Goal: Navigation & Orientation: Go to known website

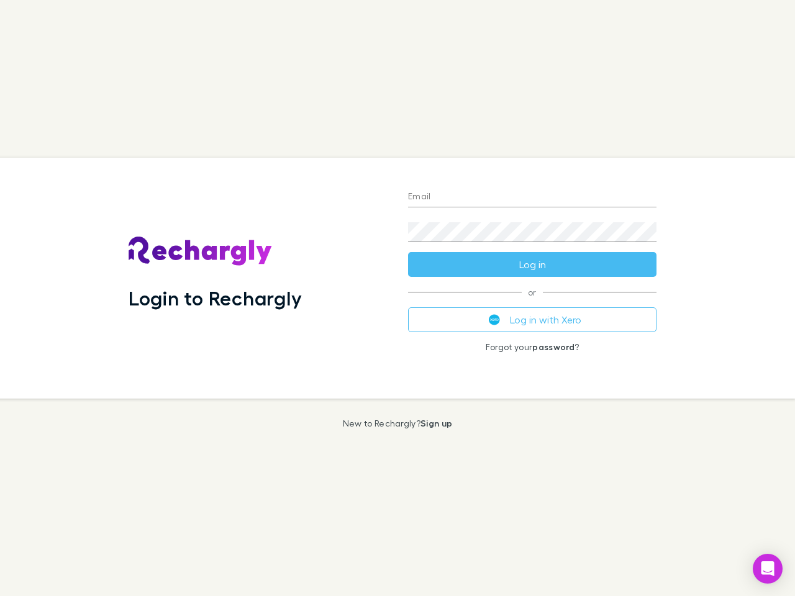
click at [398, 298] on div "Login to Rechargly" at bounding box center [259, 278] width 280 height 241
click at [532, 198] on input "Email" at bounding box center [532, 198] width 249 height 20
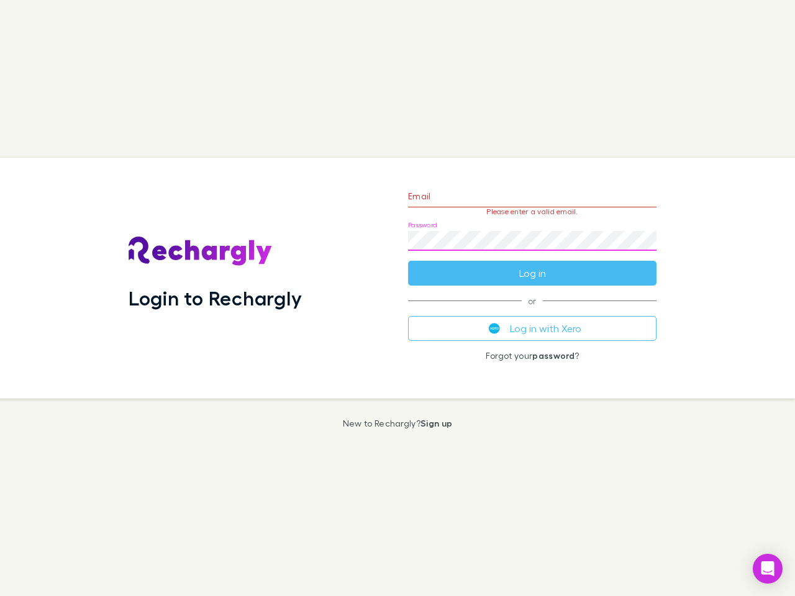
click at [532, 265] on form "Email Please enter a valid email. Password Log in" at bounding box center [532, 232] width 249 height 108
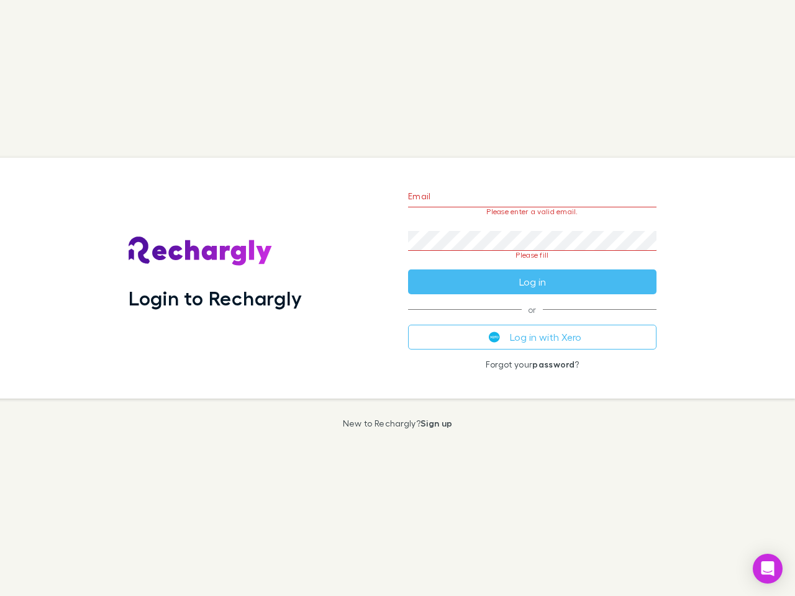
click at [532, 320] on div "Email Please enter a valid email. Password Please fill Log in or Log in with Xe…" at bounding box center [532, 278] width 268 height 241
click at [768, 569] on icon "Open Intercom Messenger" at bounding box center [768, 569] width 13 height 15
